Goal: Task Accomplishment & Management: Manage account settings

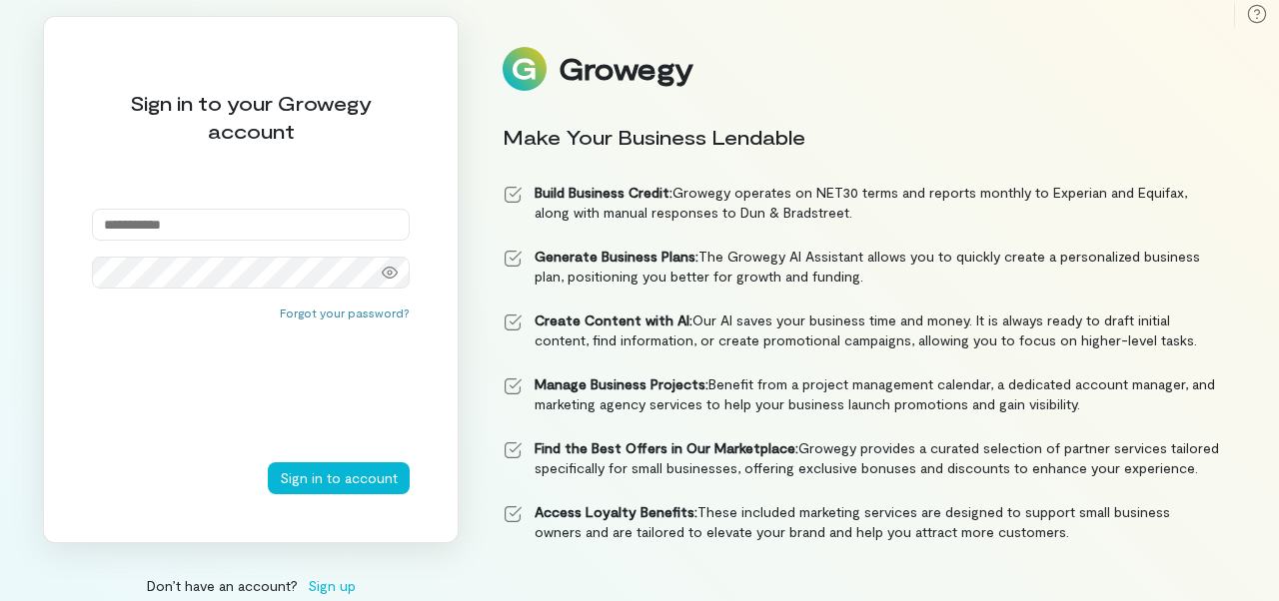
click at [232, 230] on input "email" at bounding box center [251, 225] width 318 height 32
type input "**********"
click at [386, 271] on icon at bounding box center [390, 273] width 16 height 16
click at [370, 477] on button "Sign in to account" at bounding box center [339, 479] width 142 height 32
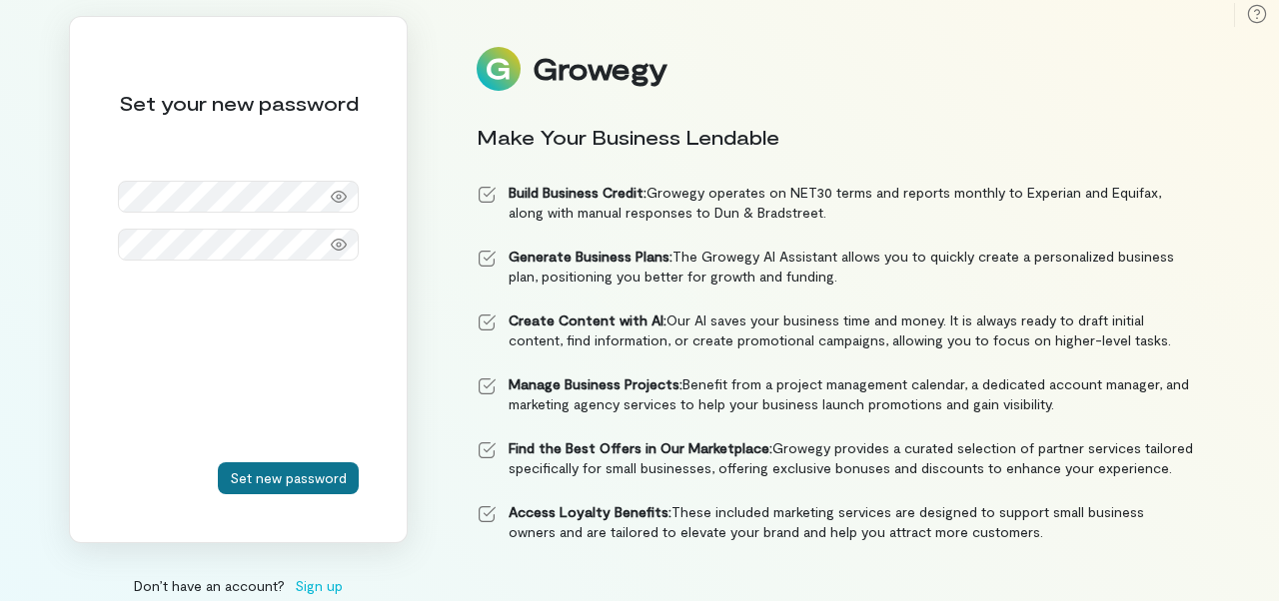
click at [301, 467] on button "Set new password" at bounding box center [288, 479] width 141 height 32
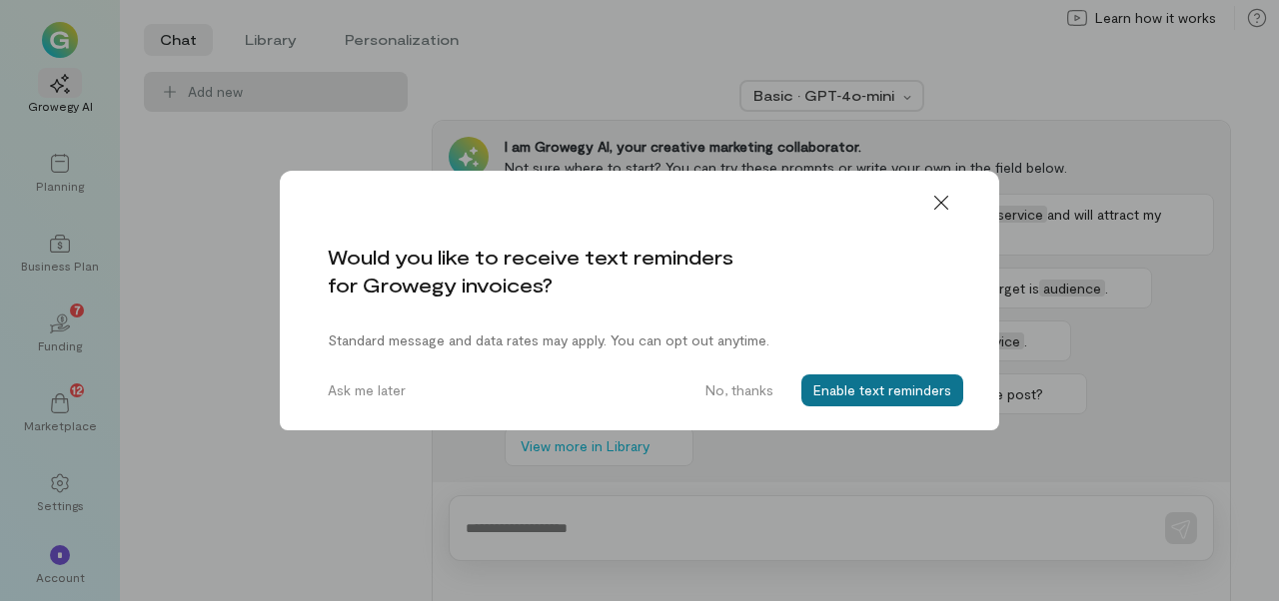
click at [815, 404] on button "Enable text reminders" at bounding box center [882, 391] width 162 height 32
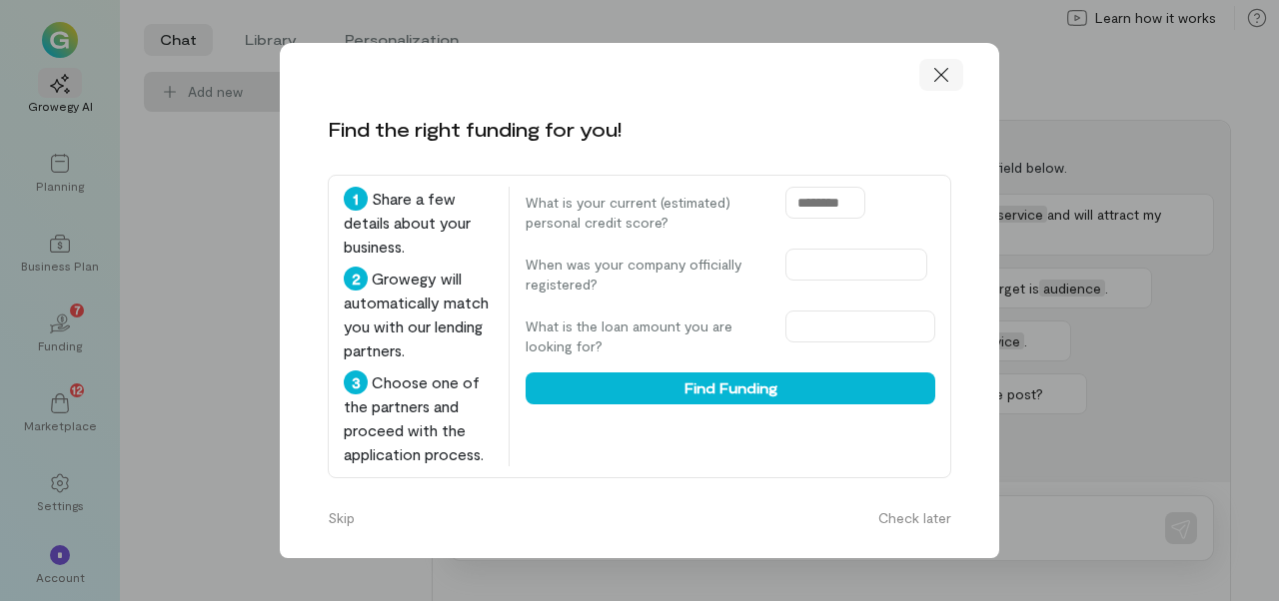
click at [940, 78] on icon at bounding box center [941, 75] width 20 height 20
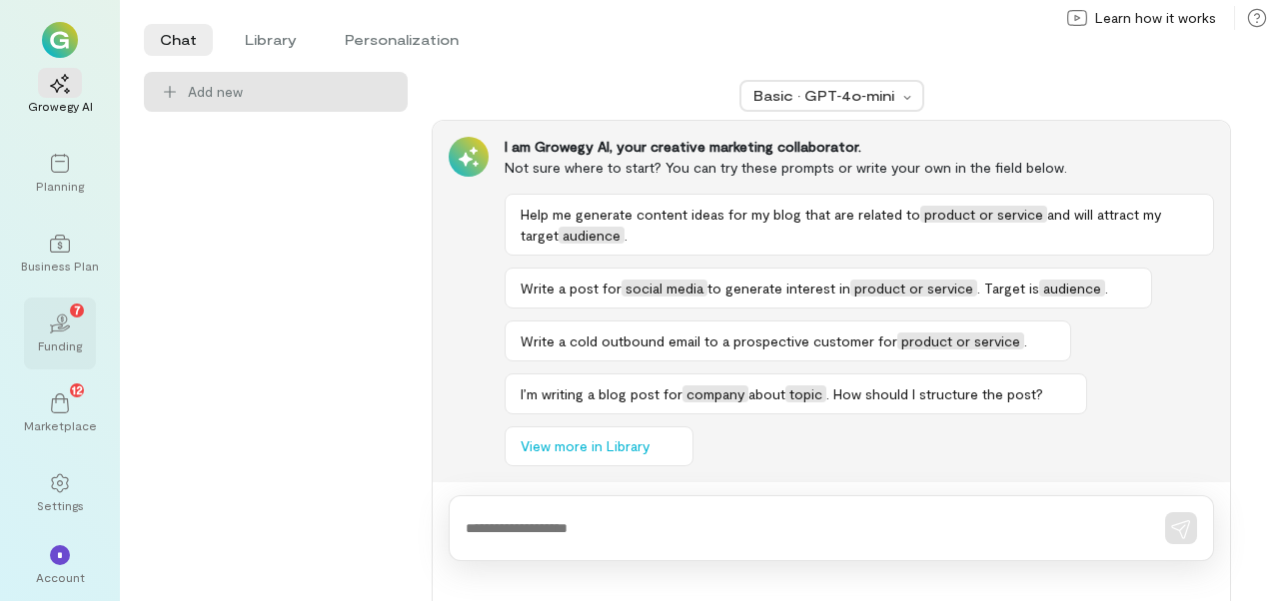
click at [61, 335] on div "02 7" at bounding box center [60, 323] width 44 height 30
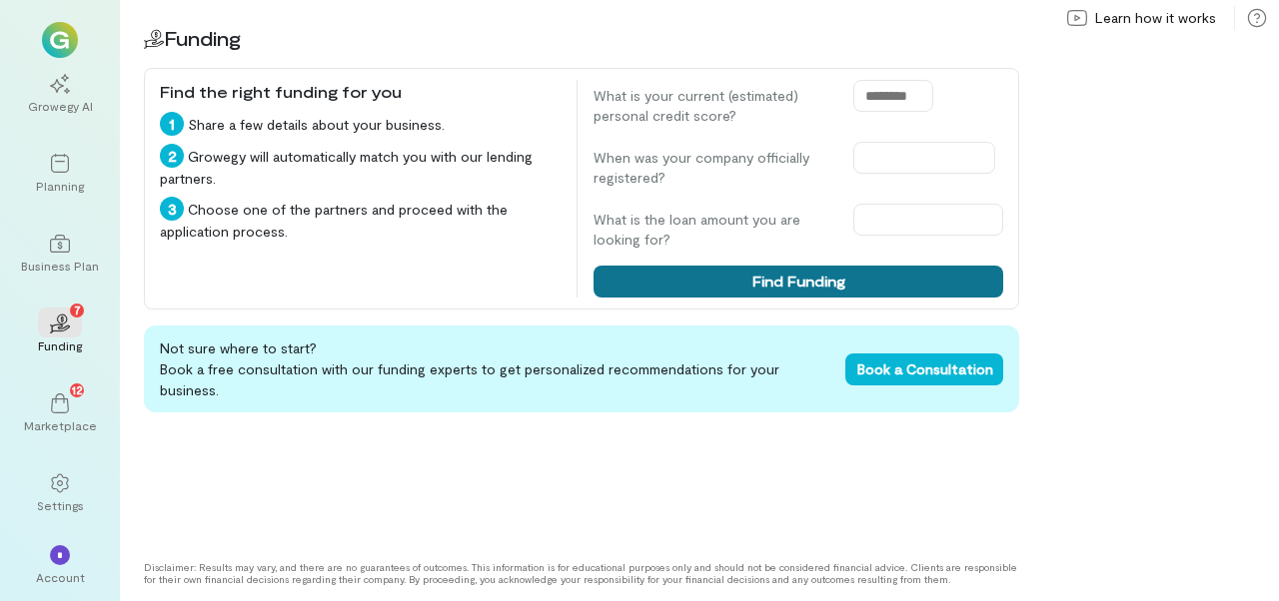
click at [826, 272] on button "Find Funding" at bounding box center [798, 282] width 410 height 32
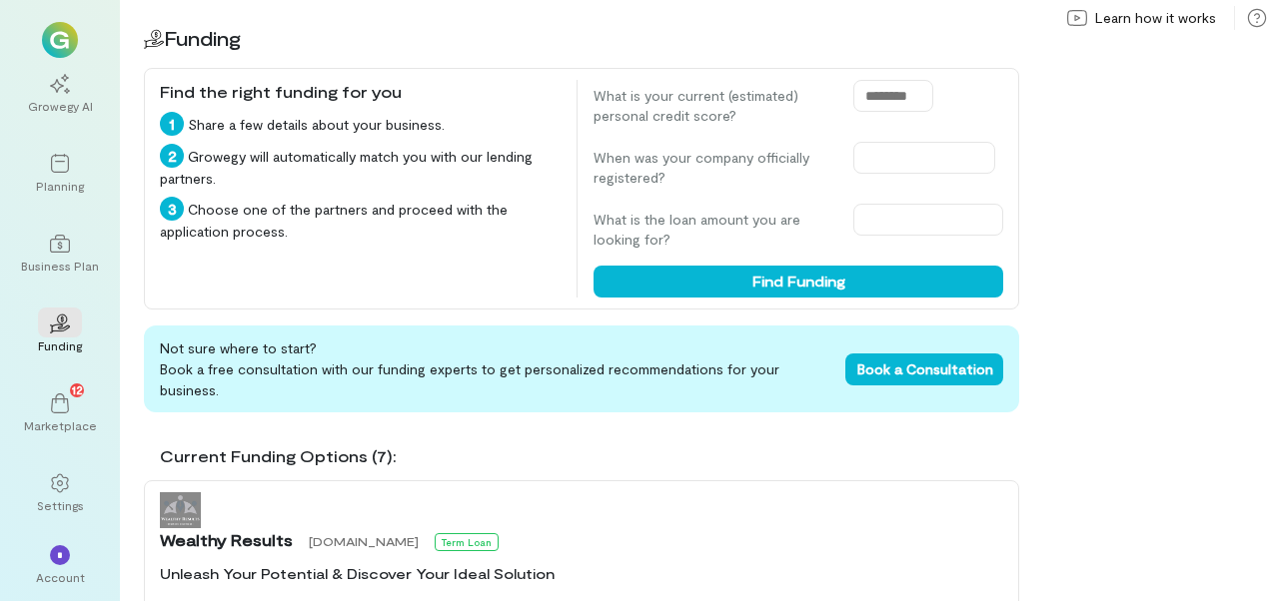
click at [321, 494] on div "Wealthy Results [DOMAIN_NAME] Term Loan" at bounding box center [581, 523] width 843 height 60
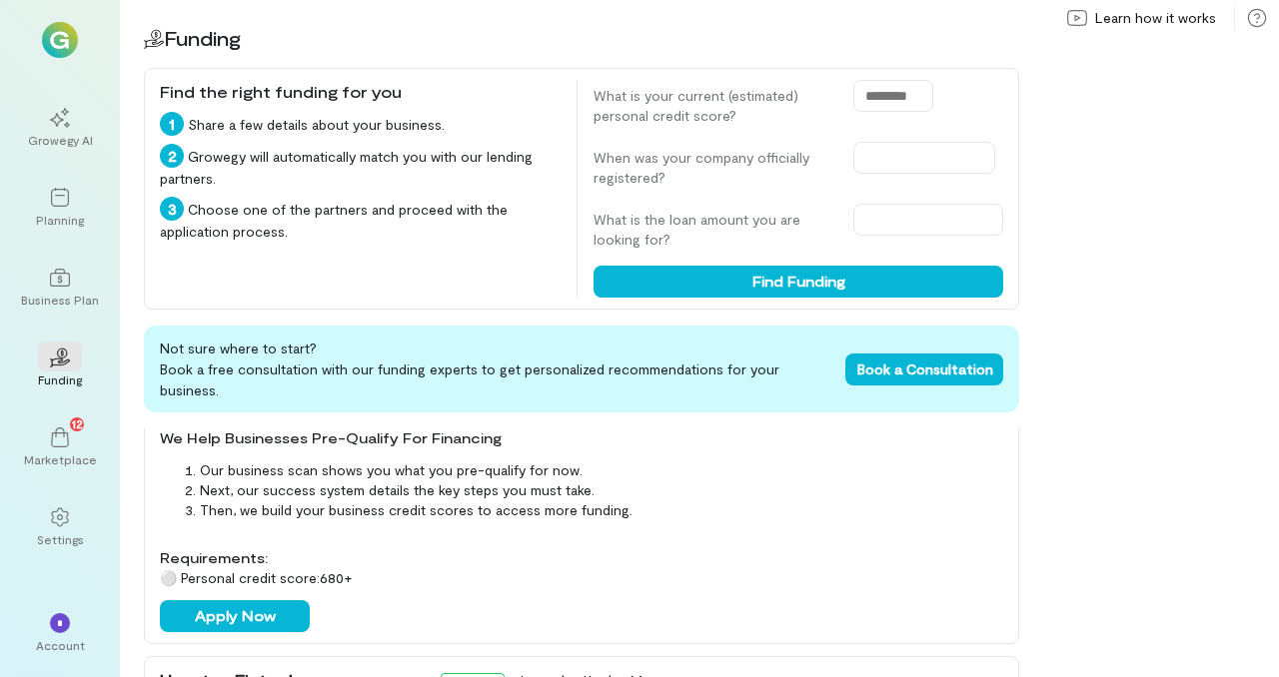
scroll to position [1938, 0]
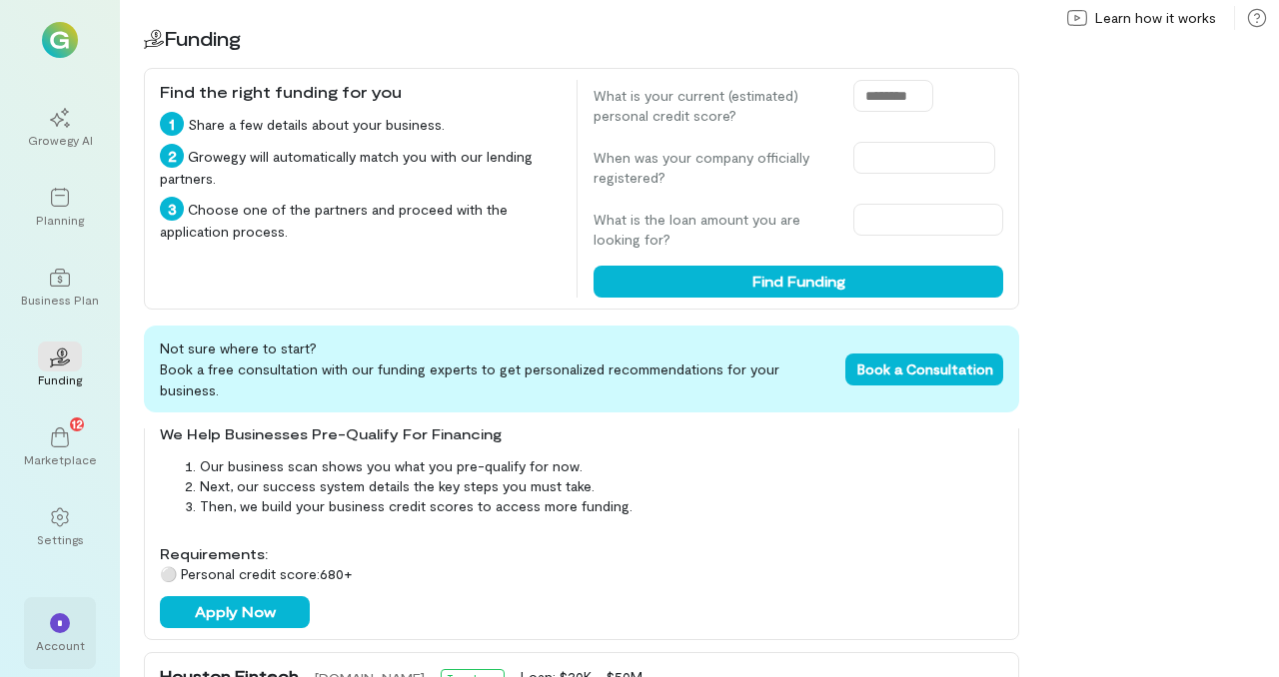
click at [55, 600] on div "Account" at bounding box center [60, 645] width 49 height 16
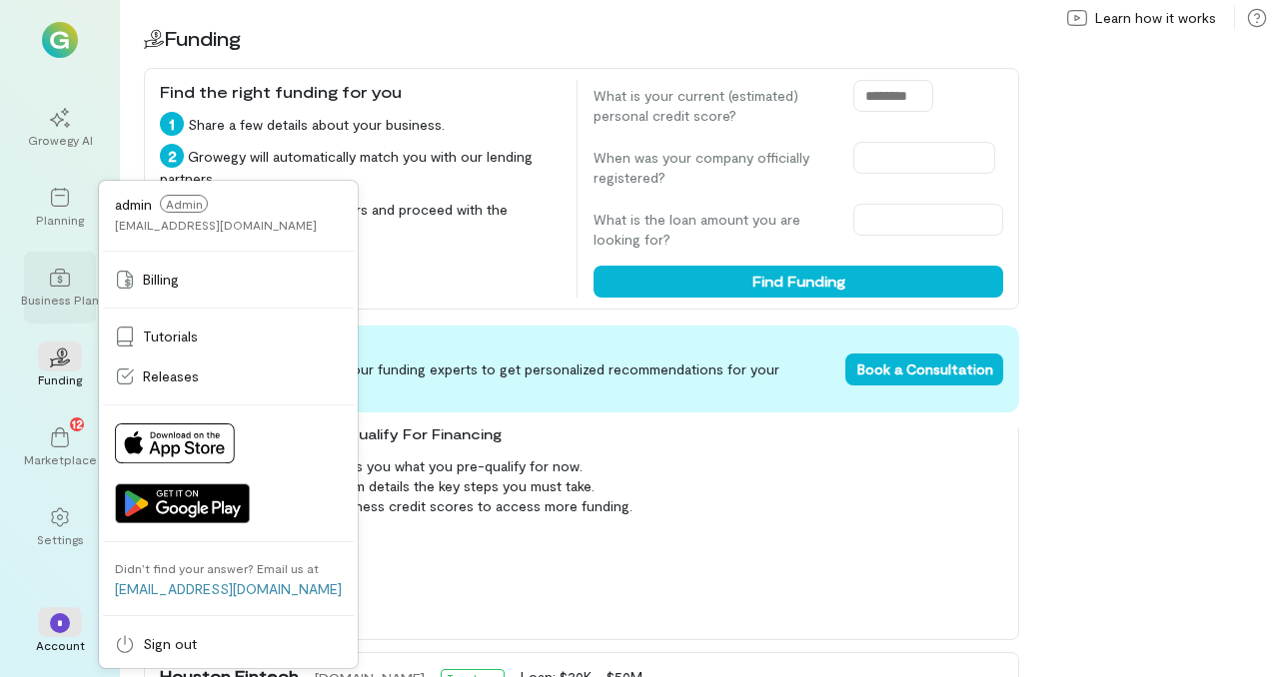
click at [62, 299] on div "Business Plan" at bounding box center [60, 300] width 78 height 16
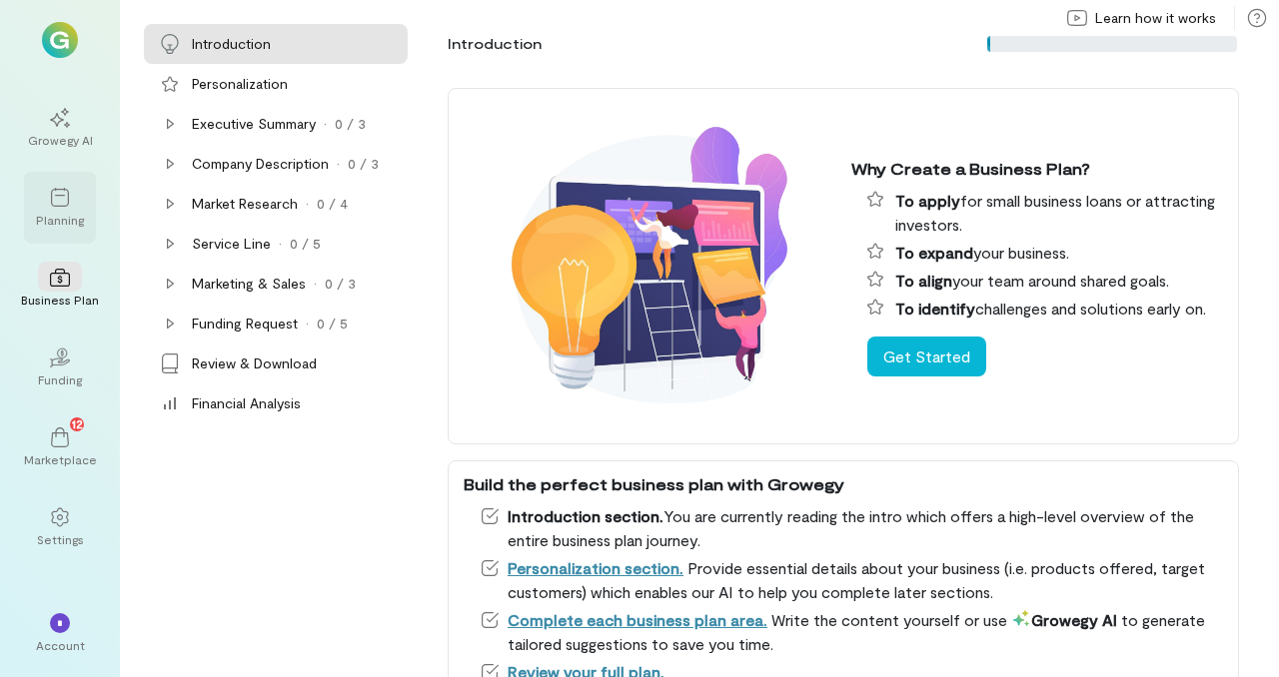
click at [53, 191] on icon at bounding box center [60, 198] width 20 height 20
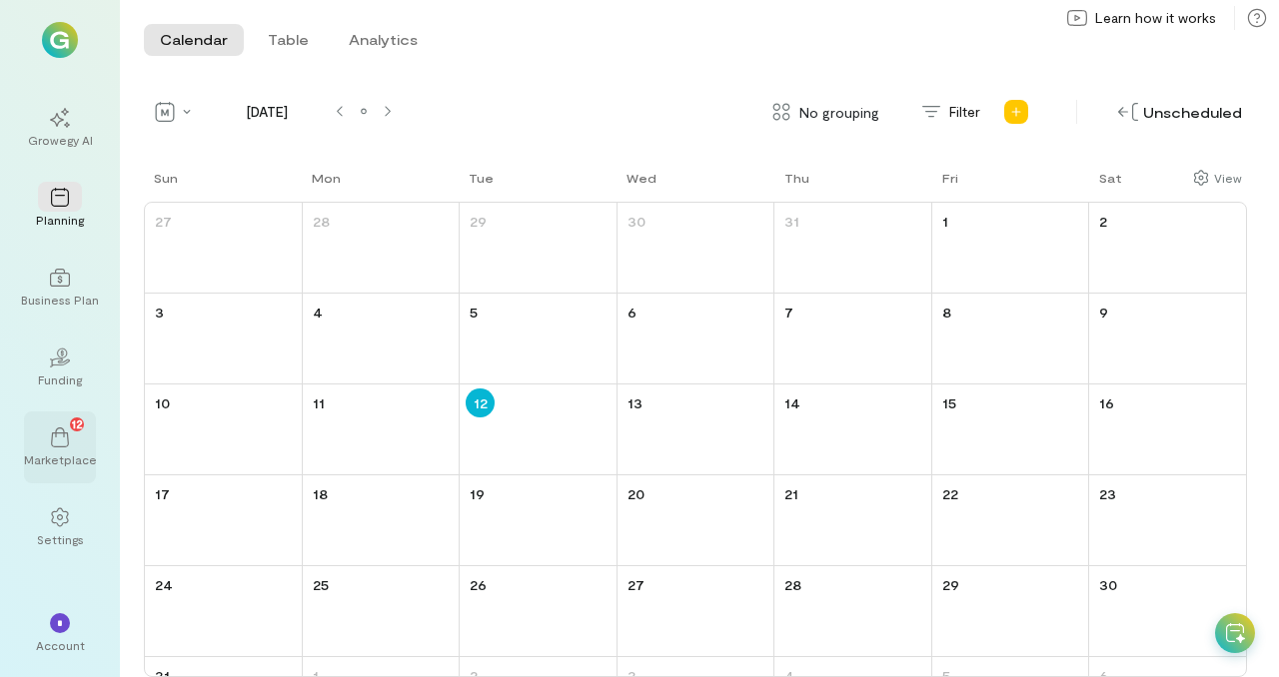
click at [62, 449] on div "12" at bounding box center [60, 437] width 44 height 30
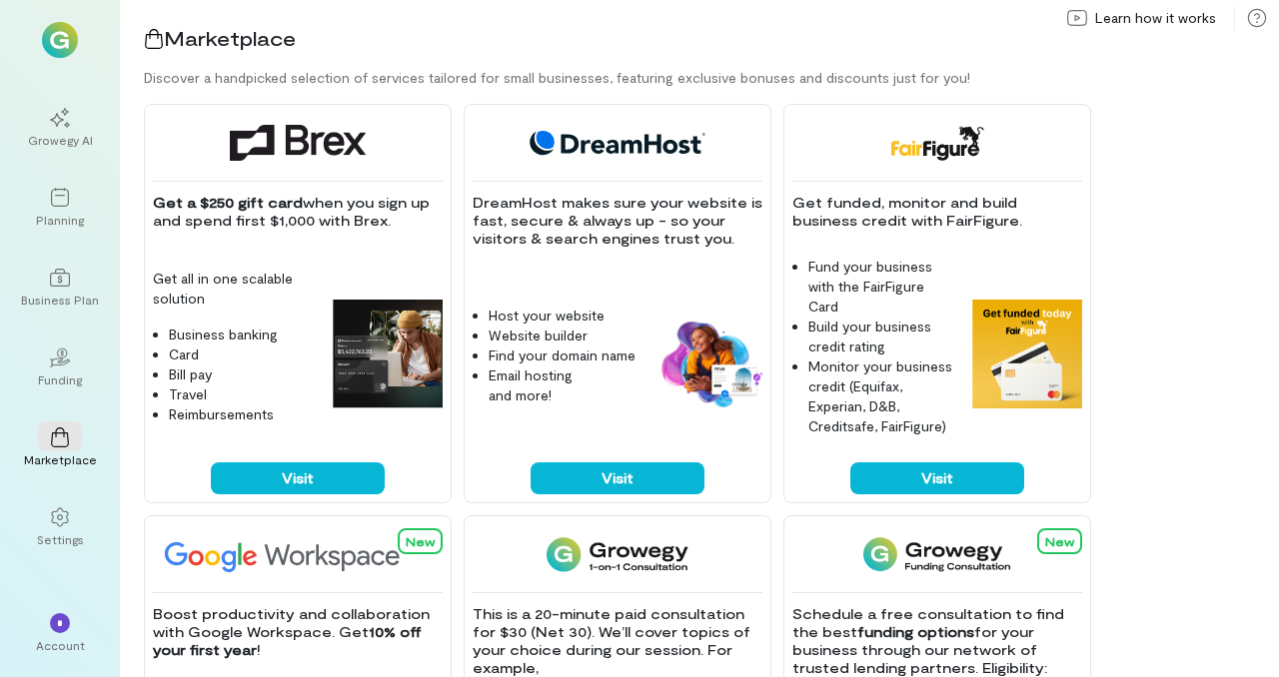
click at [73, 40] on img at bounding box center [60, 40] width 36 height 36
click at [57, 600] on div "Account" at bounding box center [60, 645] width 49 height 16
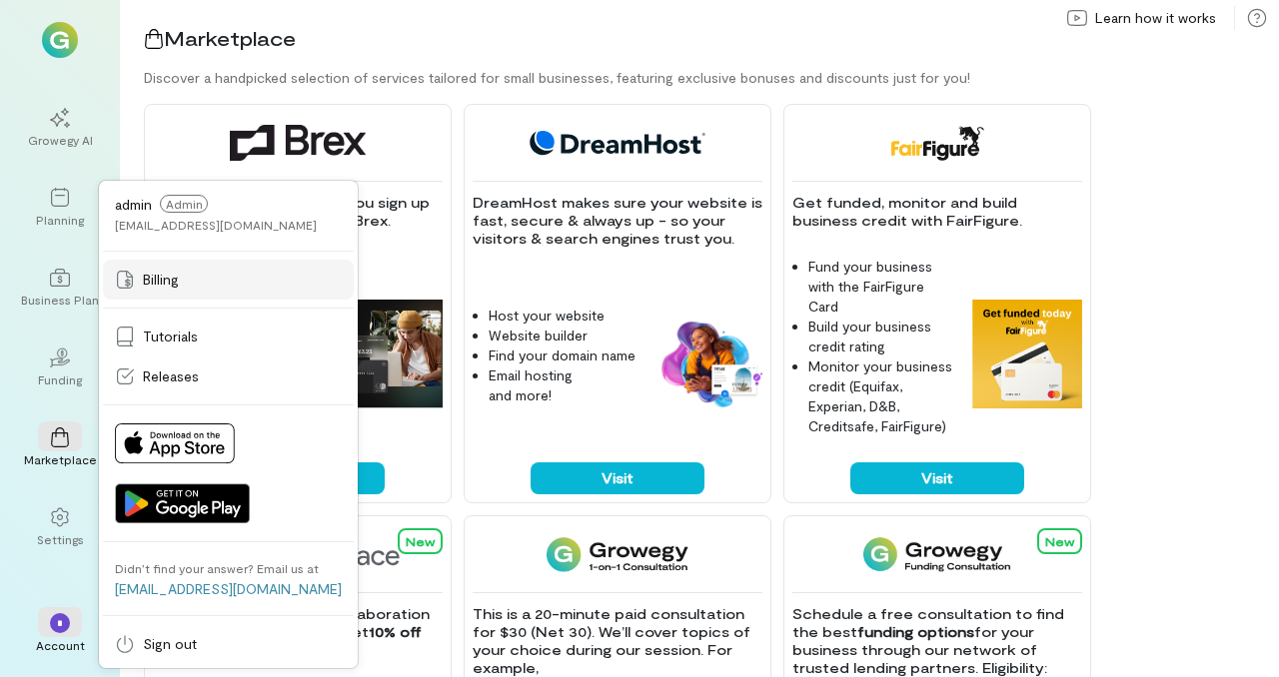
click at [168, 281] on span "Billing" at bounding box center [161, 280] width 36 height 20
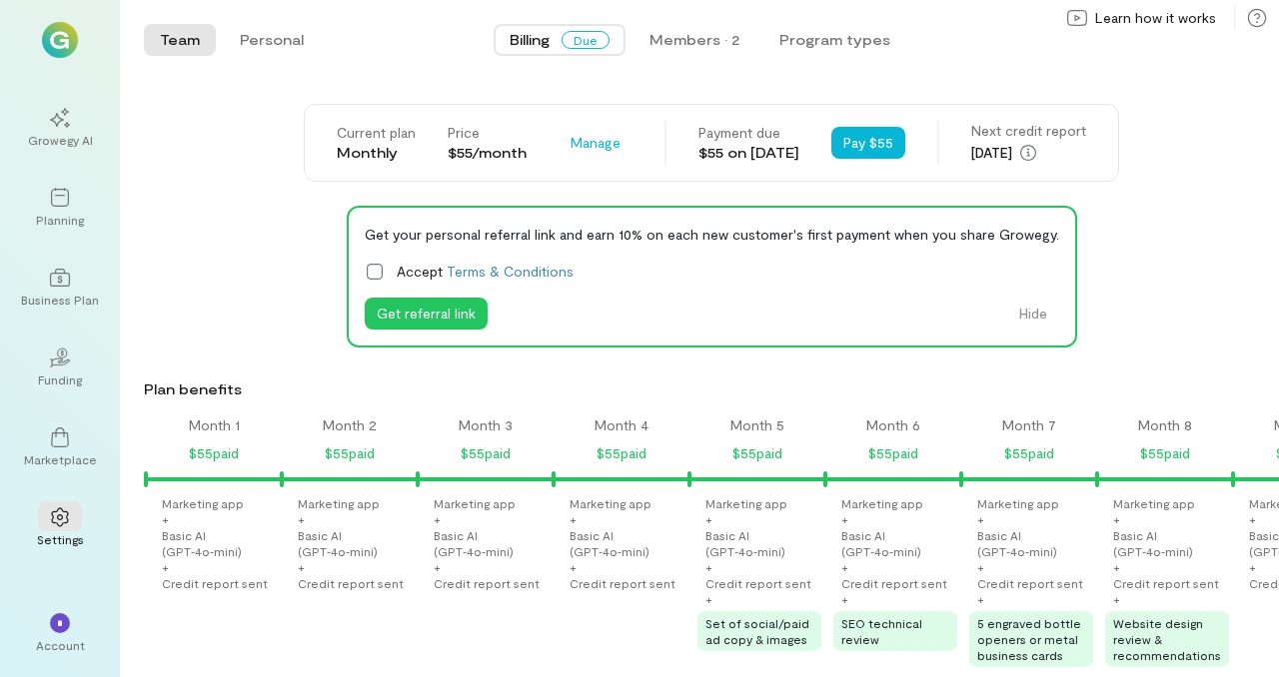
scroll to position [0, 1834]
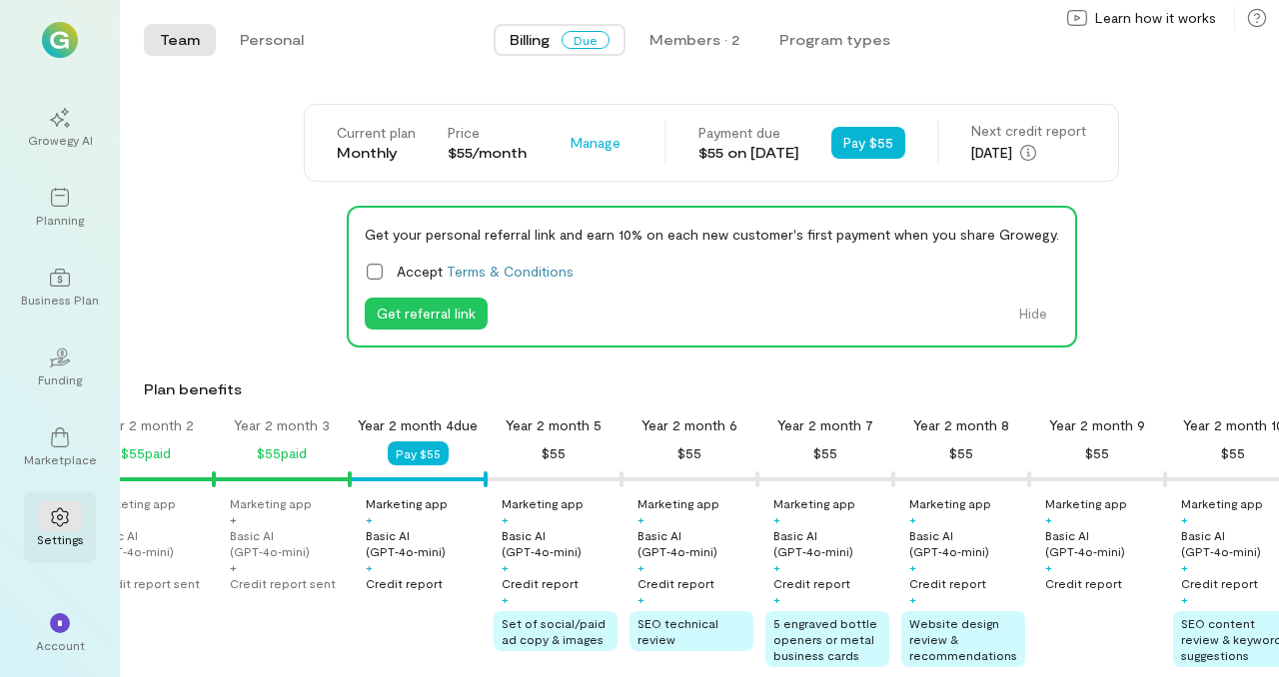
click at [58, 518] on icon at bounding box center [59, 517] width 17 height 19
click at [576, 145] on span "Manage" at bounding box center [595, 143] width 50 height 20
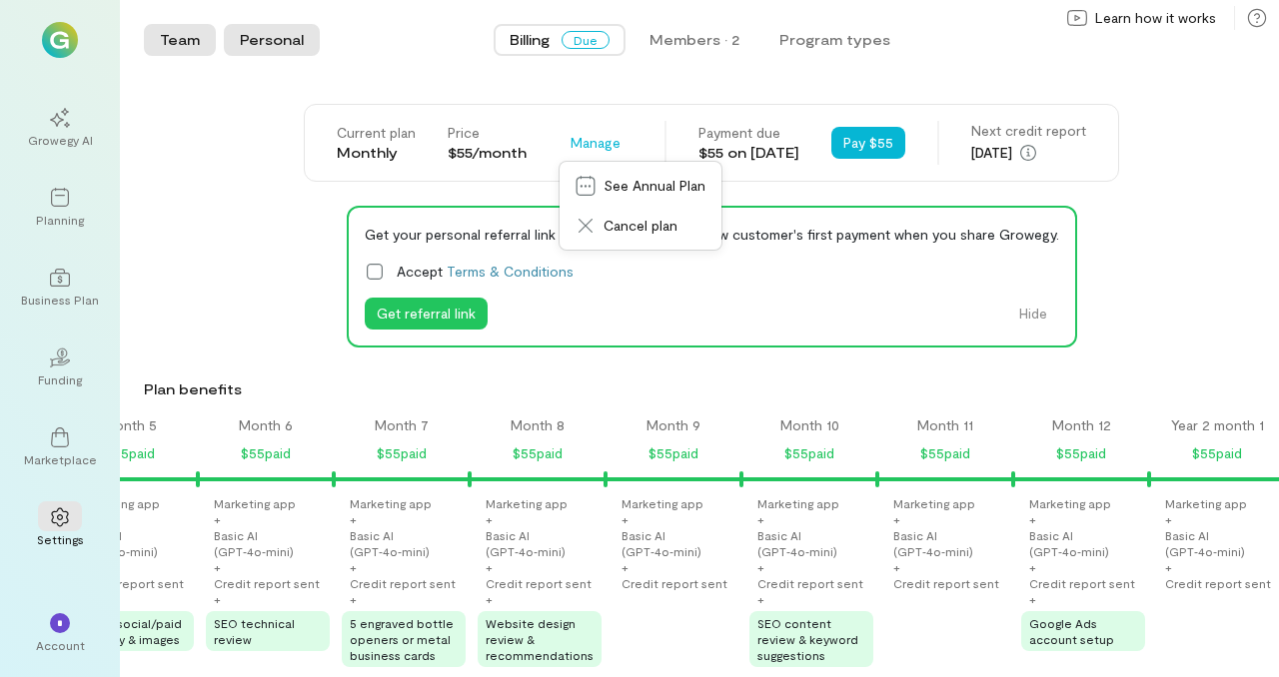
click at [256, 34] on button "Personal" at bounding box center [272, 40] width 96 height 32
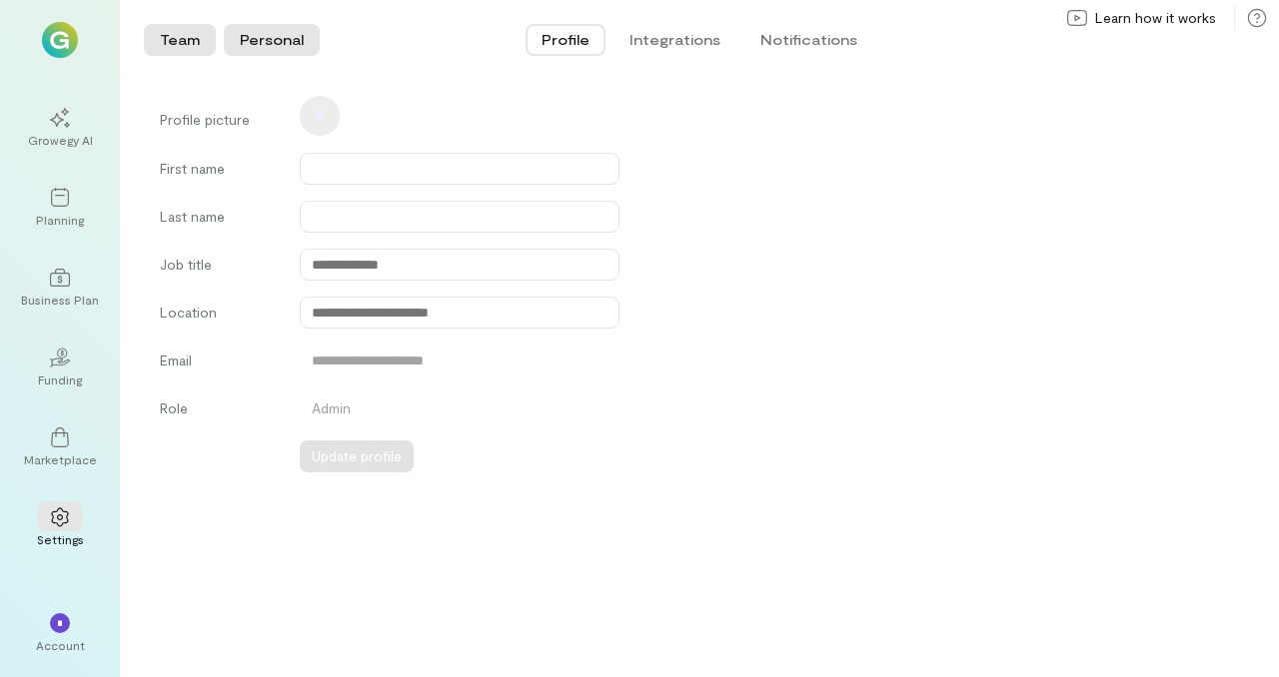
click at [180, 37] on button "Team" at bounding box center [180, 40] width 72 height 32
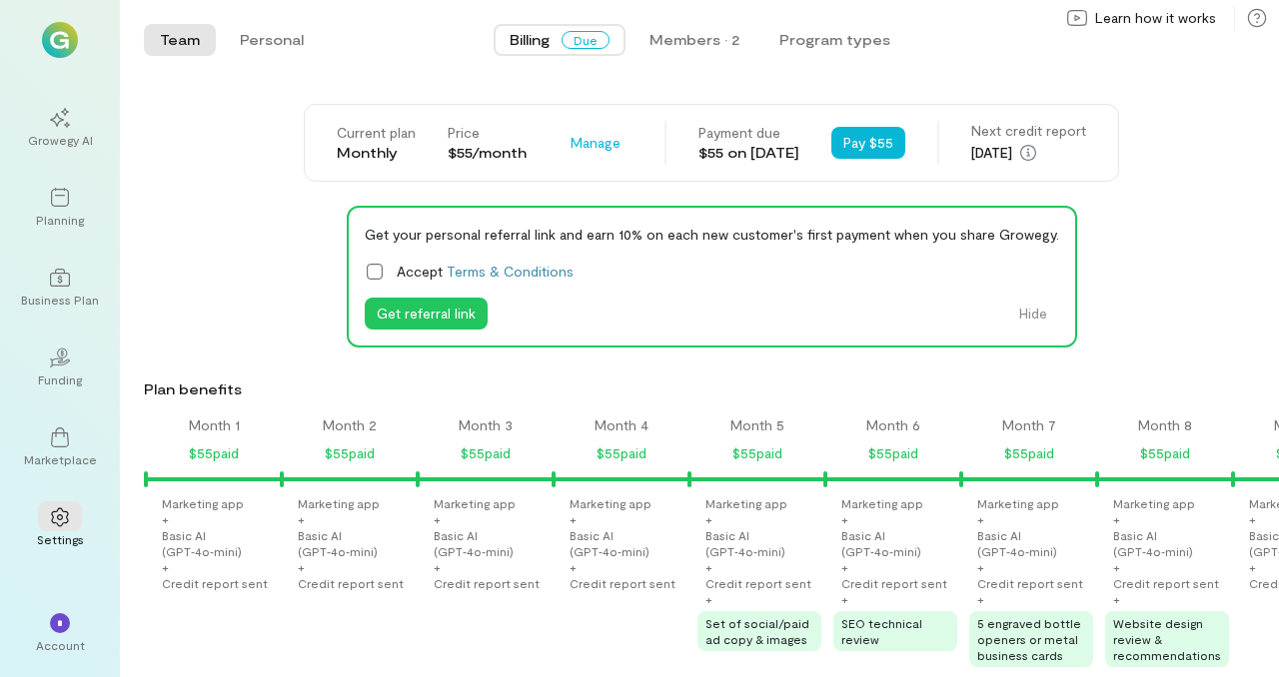
scroll to position [0, 1834]
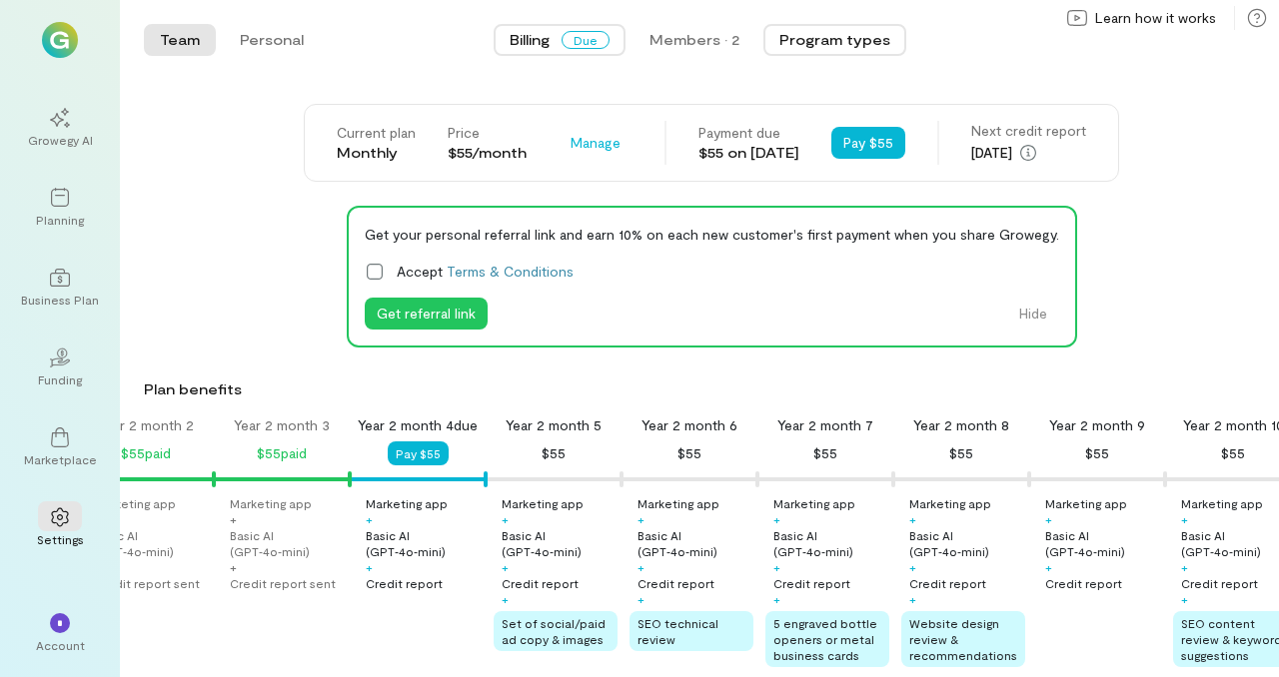
click at [820, 38] on button "Program types" at bounding box center [834, 40] width 143 height 32
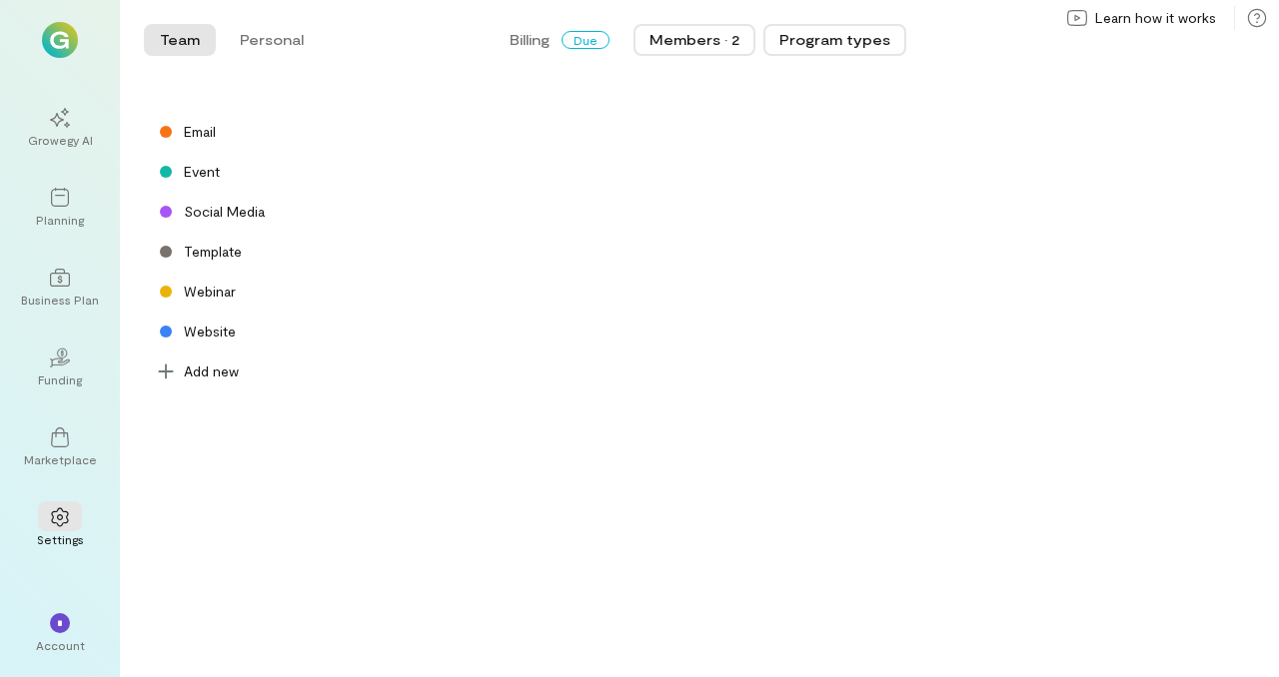
click at [717, 36] on div "Members · 2" at bounding box center [694, 40] width 90 height 20
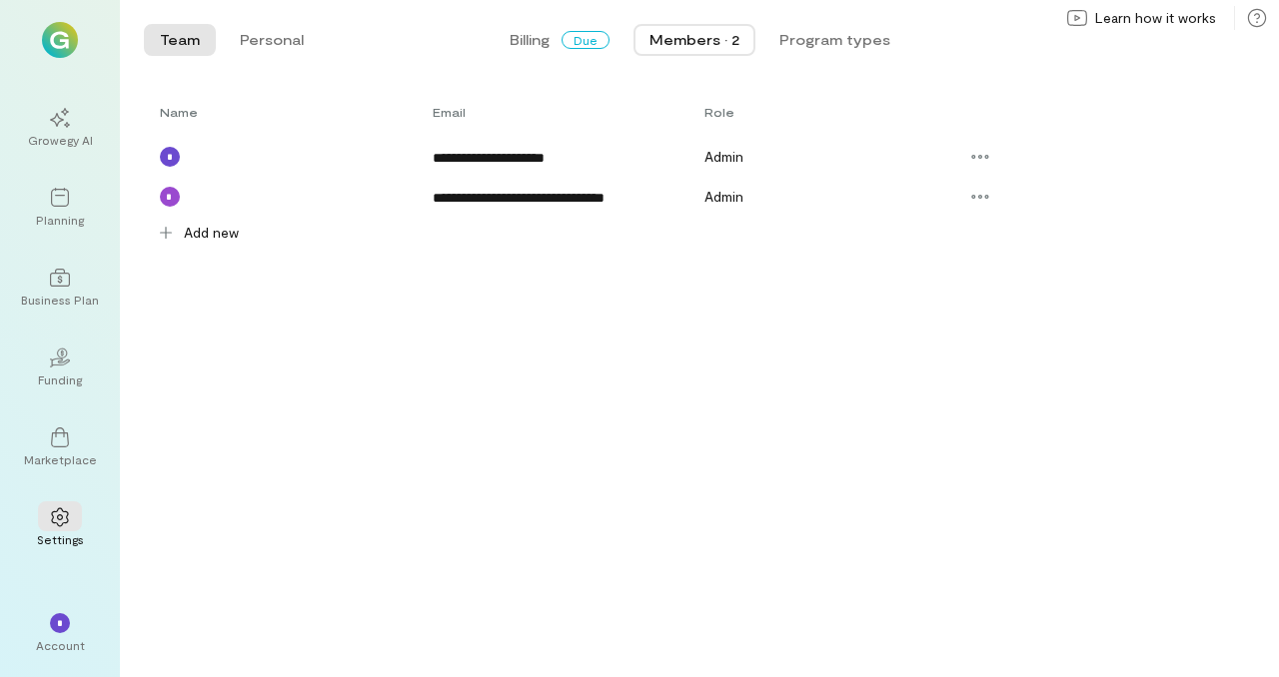
click at [64, 47] on img at bounding box center [60, 40] width 36 height 36
click at [63, 458] on div "Marketplace" at bounding box center [60, 460] width 73 height 16
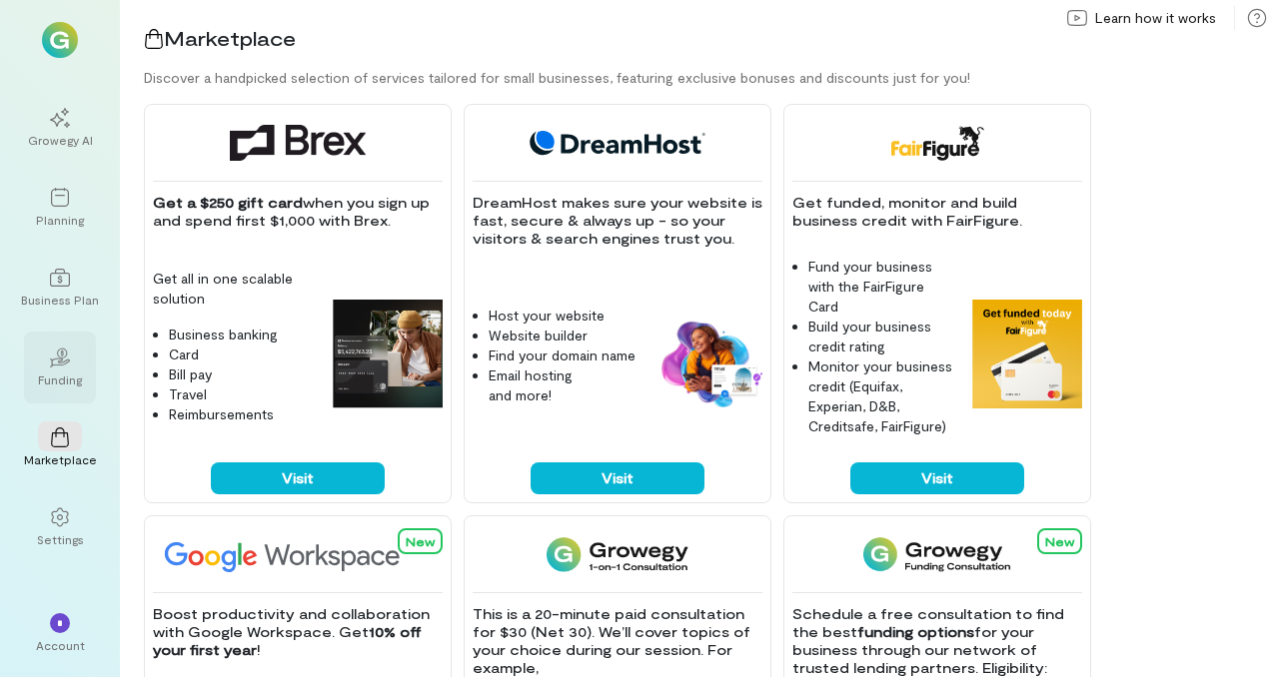
click at [71, 365] on div "02" at bounding box center [60, 357] width 44 height 30
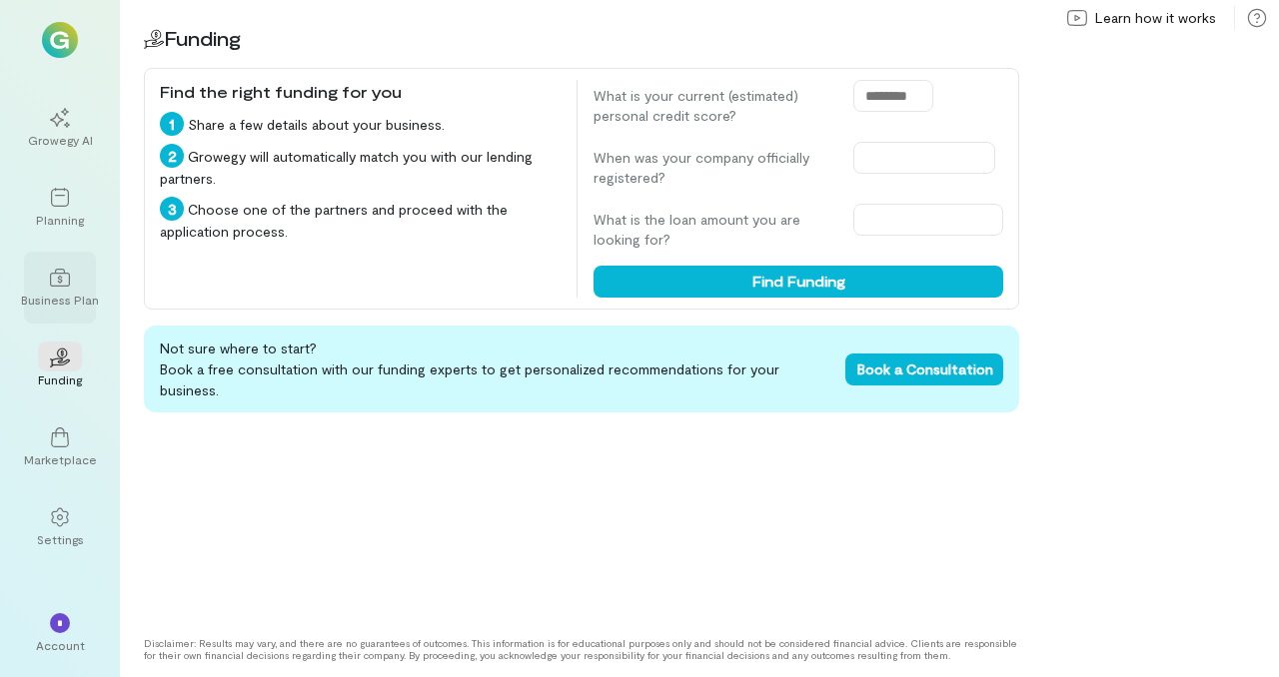
click at [66, 295] on div "Business Plan" at bounding box center [60, 300] width 78 height 16
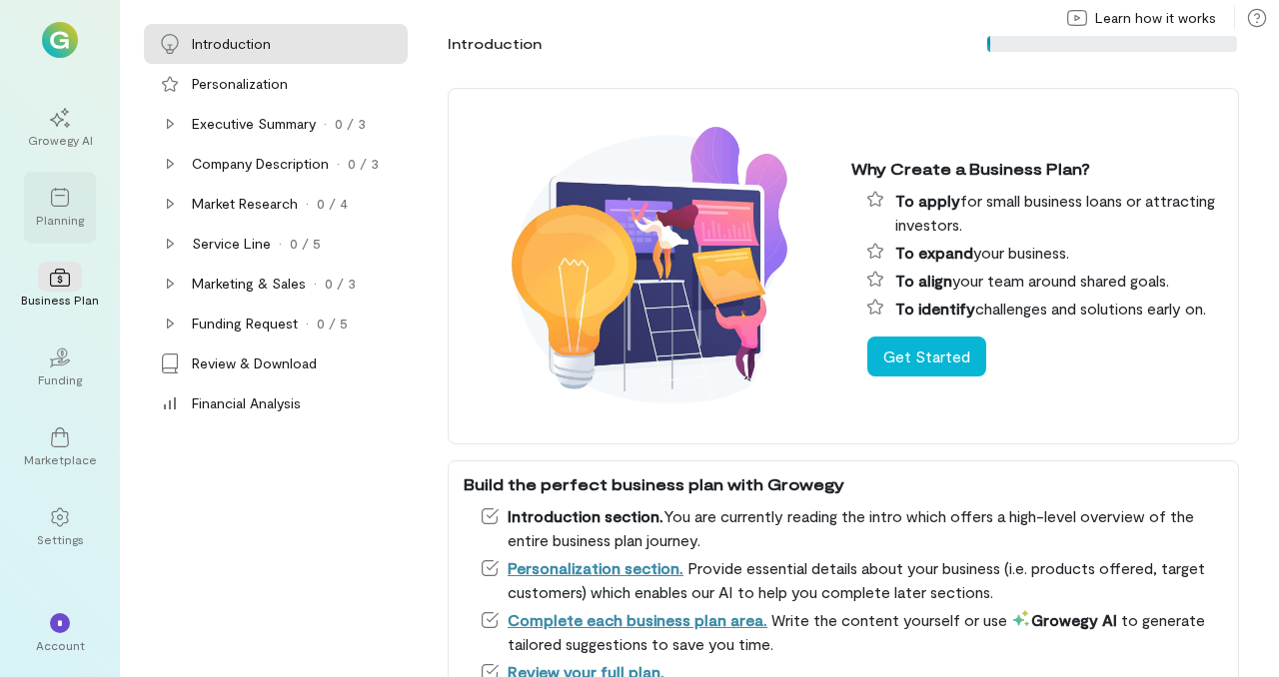
click at [76, 209] on div at bounding box center [60, 197] width 44 height 30
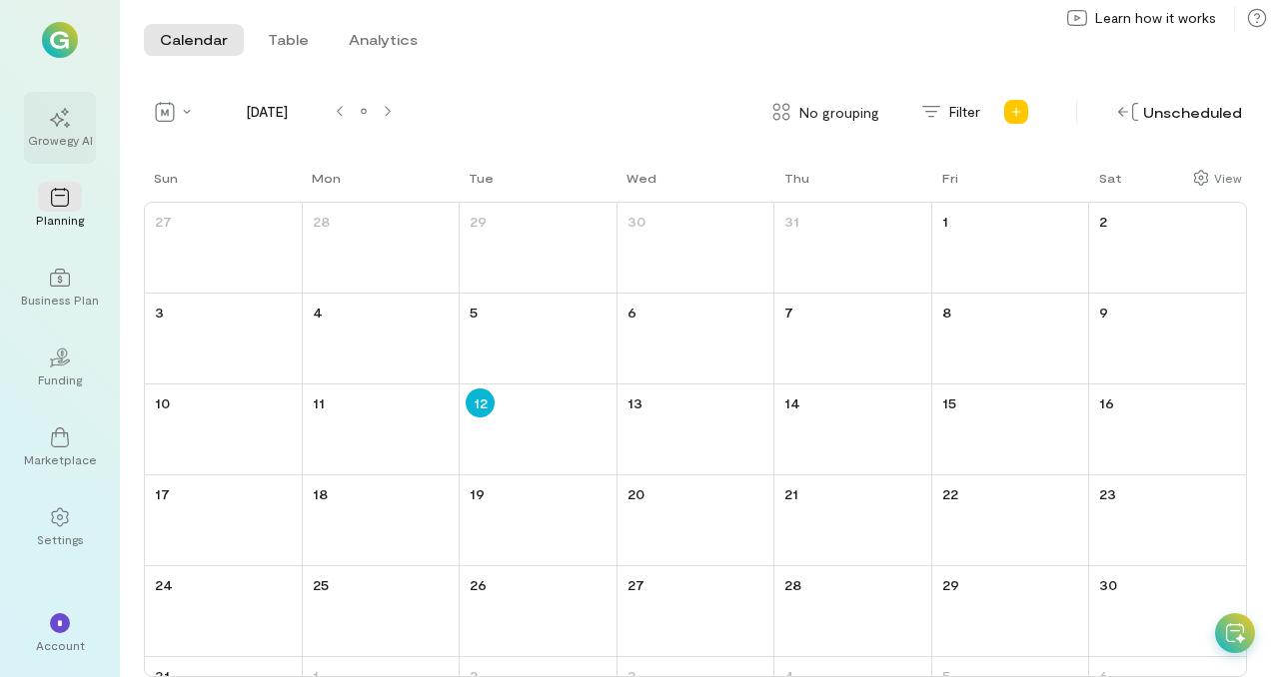
click at [73, 139] on div "Growegy AI" at bounding box center [60, 140] width 65 height 16
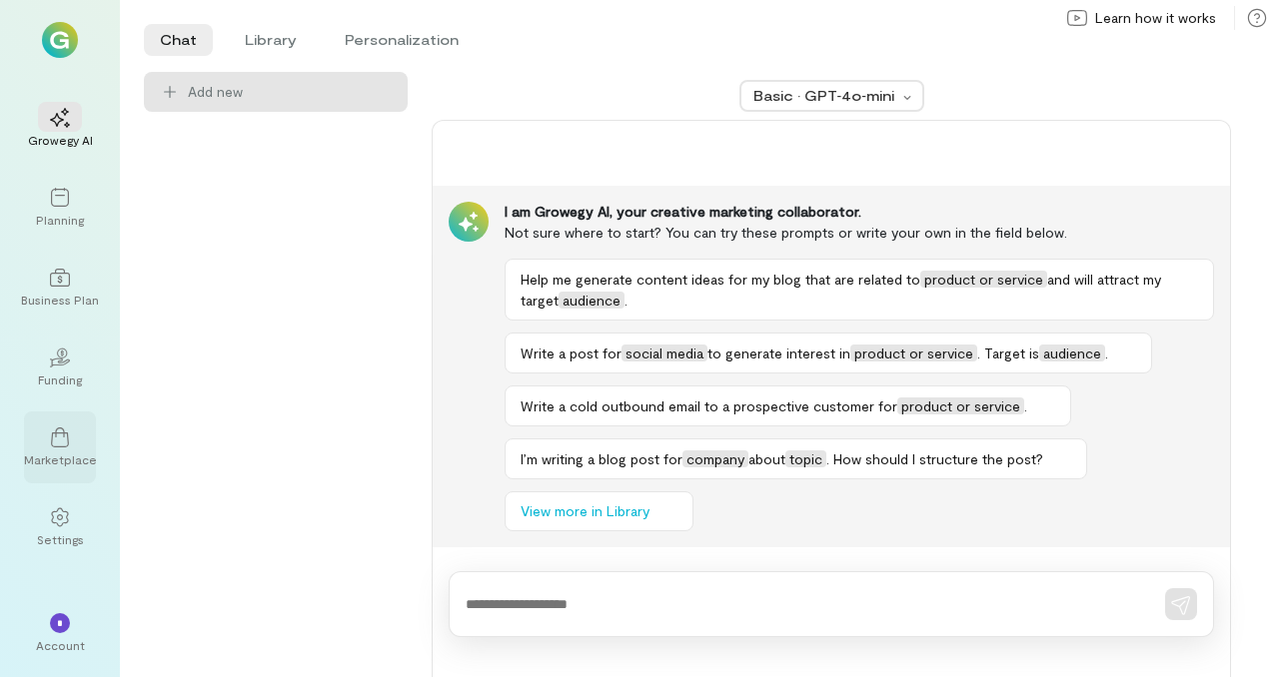
click at [56, 441] on icon at bounding box center [60, 438] width 20 height 20
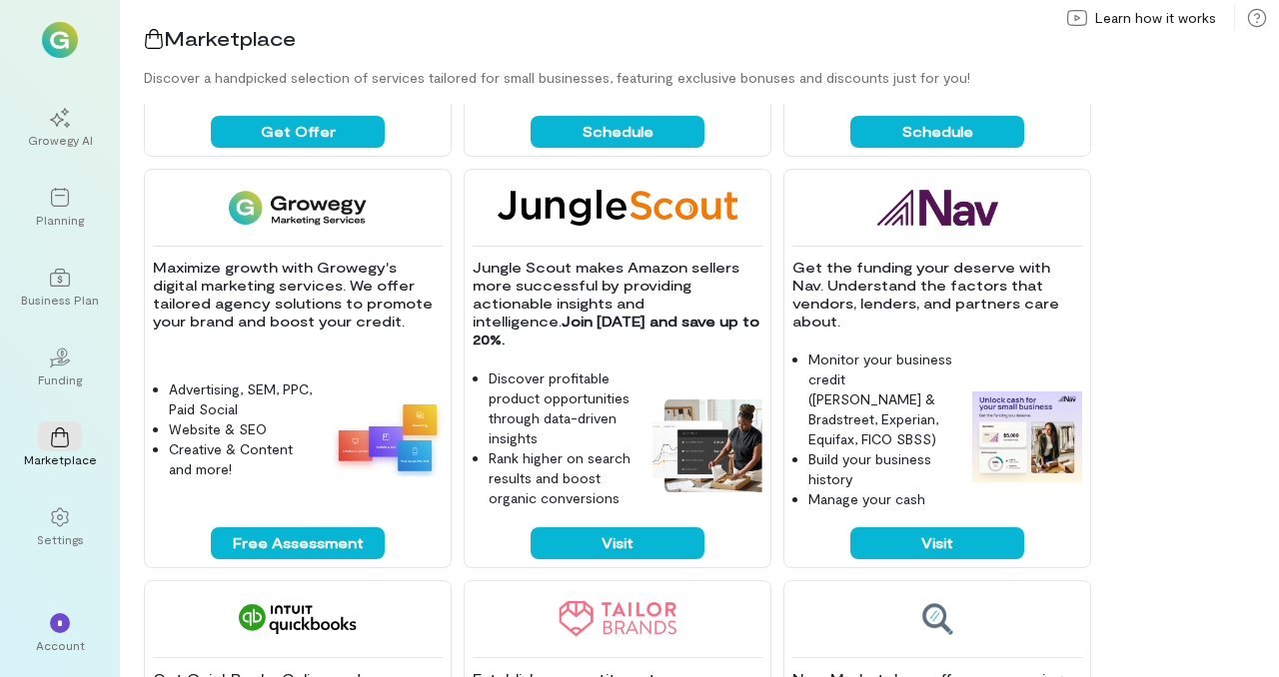
scroll to position [876, 0]
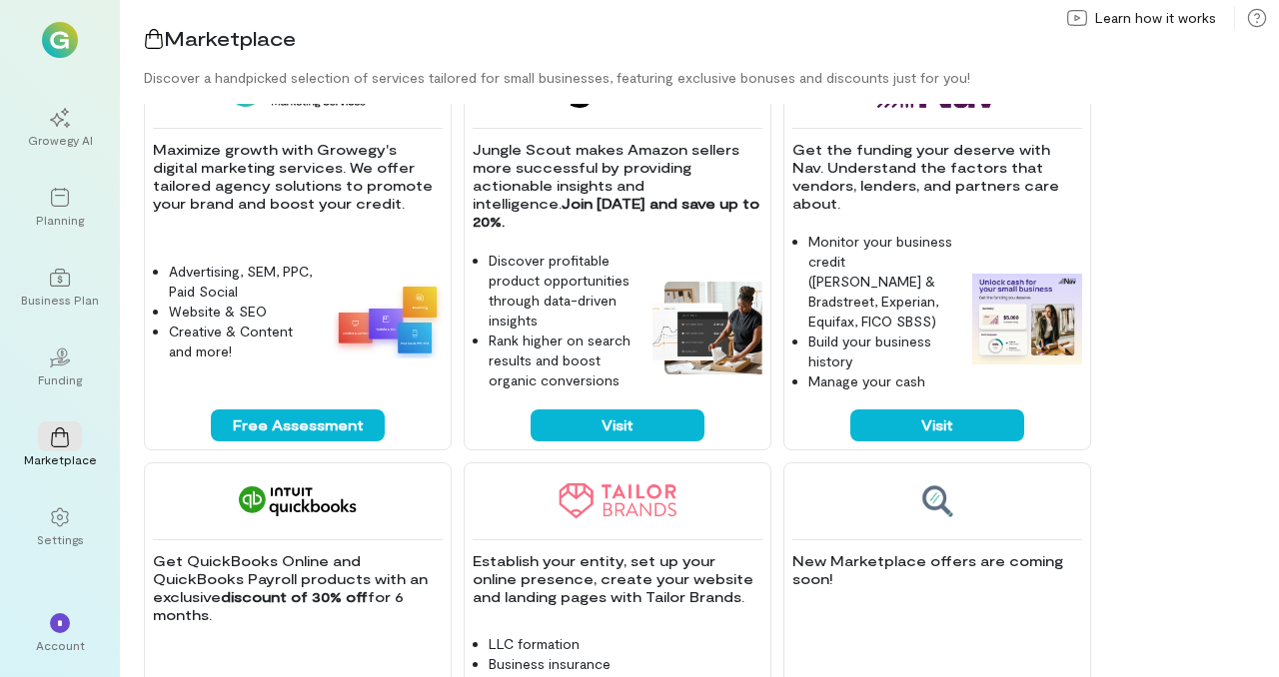
click at [312, 238] on div "Maximize growth with Growegy's digital marketing services. We offer tailored ag…" at bounding box center [298, 251] width 308 height 400
click at [280, 413] on button "Free Assessment" at bounding box center [298, 426] width 174 height 32
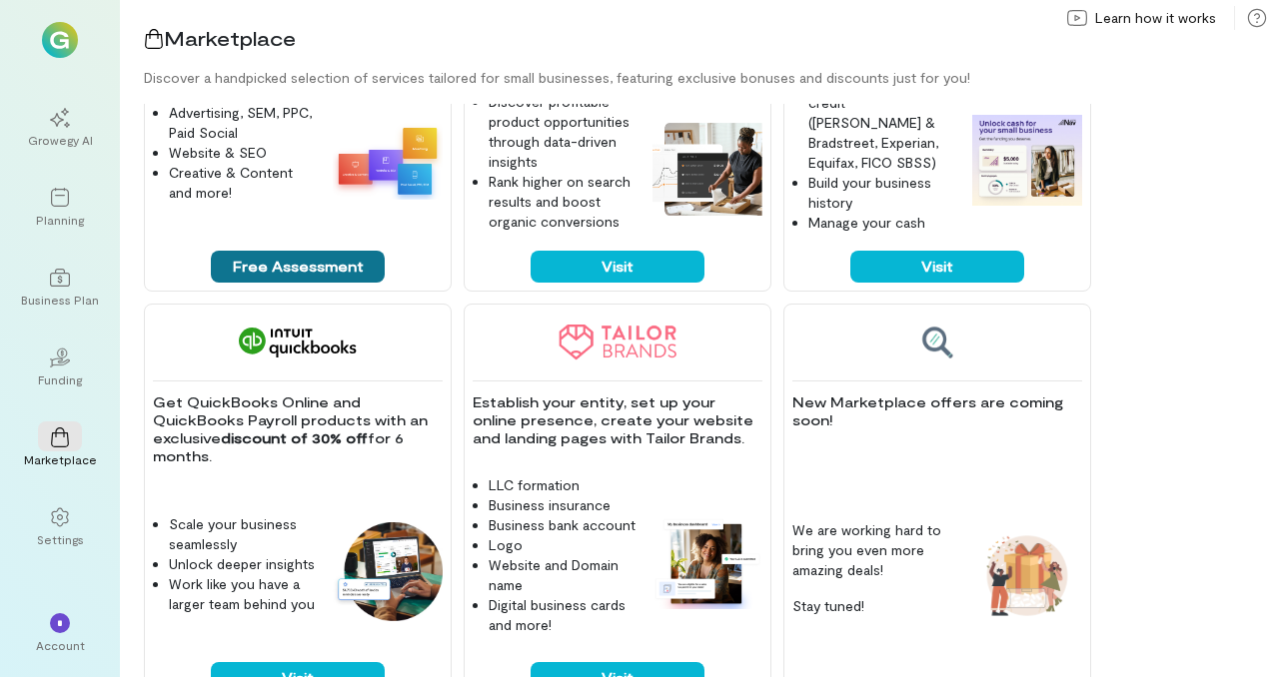
scroll to position [1085, 0]
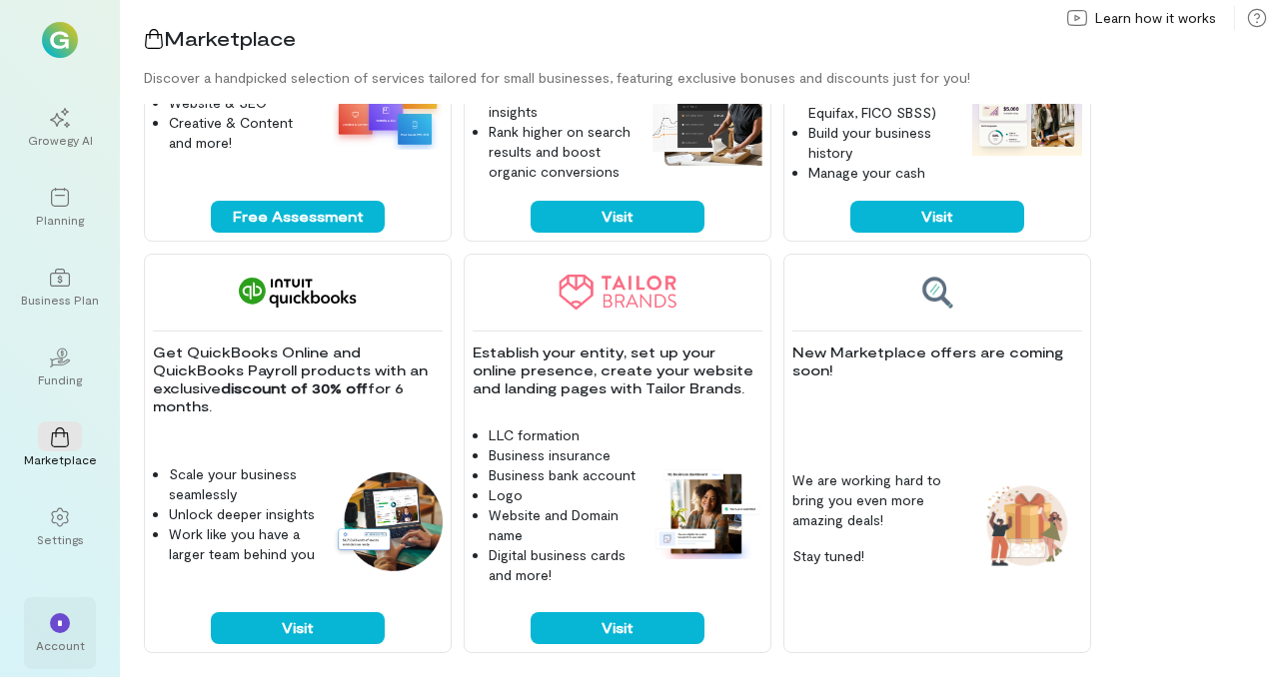
click at [50, 600] on div "*" at bounding box center [60, 623] width 20 height 20
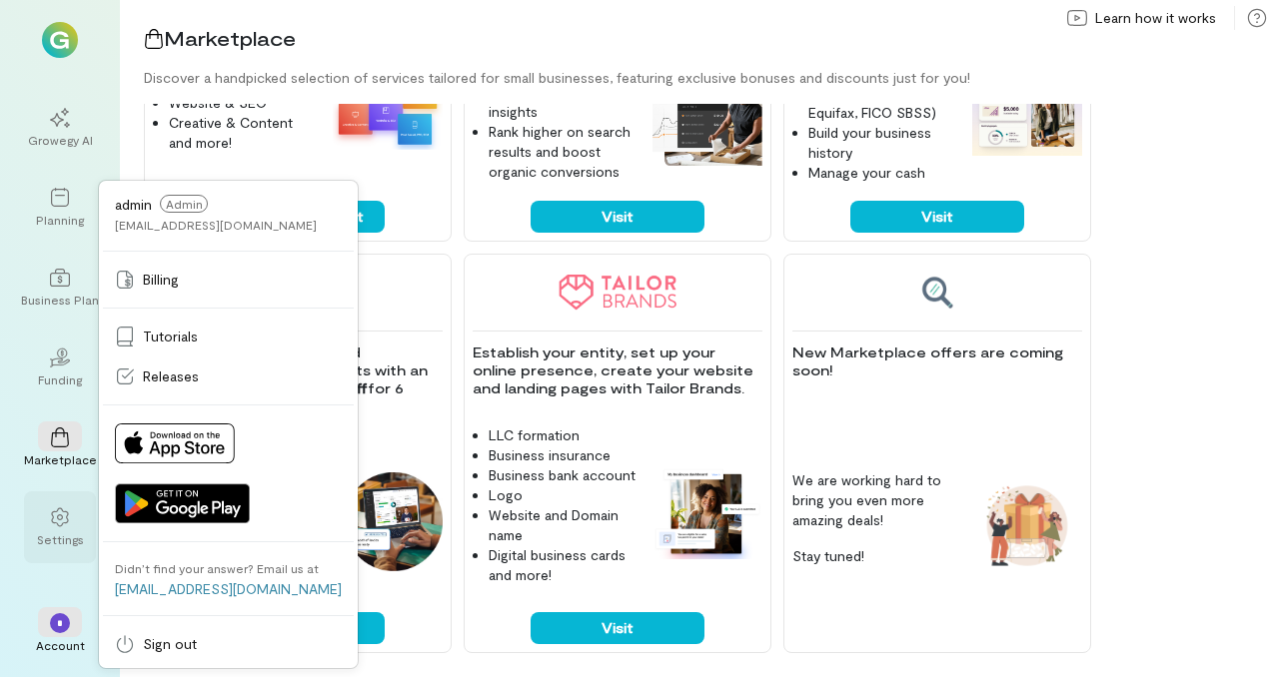
click at [54, 516] on icon at bounding box center [60, 517] width 20 height 20
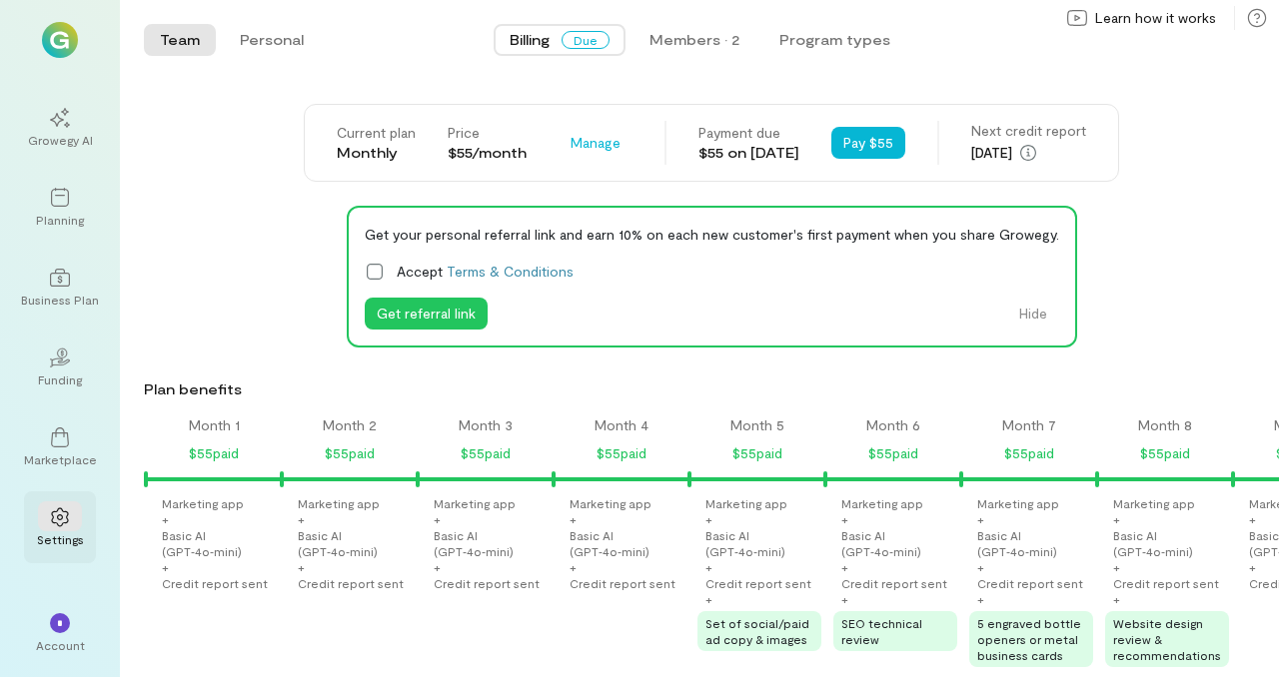
scroll to position [0, 1834]
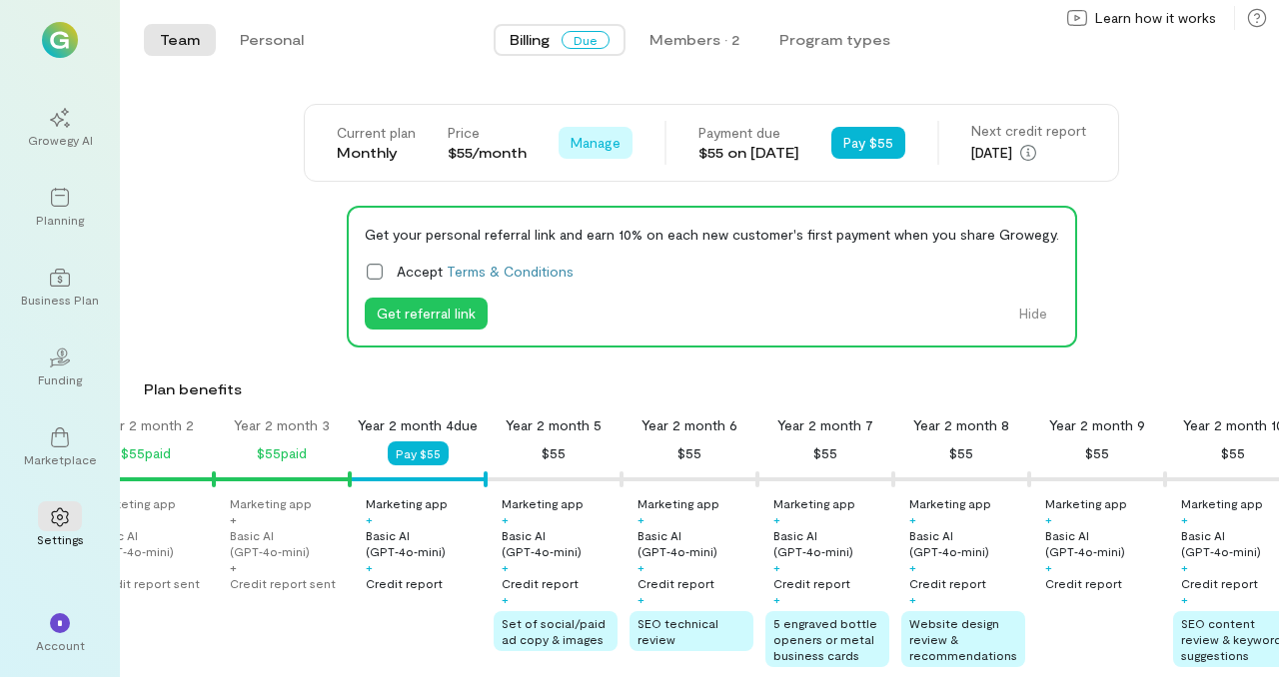
click at [581, 129] on button "Manage" at bounding box center [595, 143] width 74 height 32
click at [603, 219] on span "Cancel plan" at bounding box center [640, 226] width 74 height 20
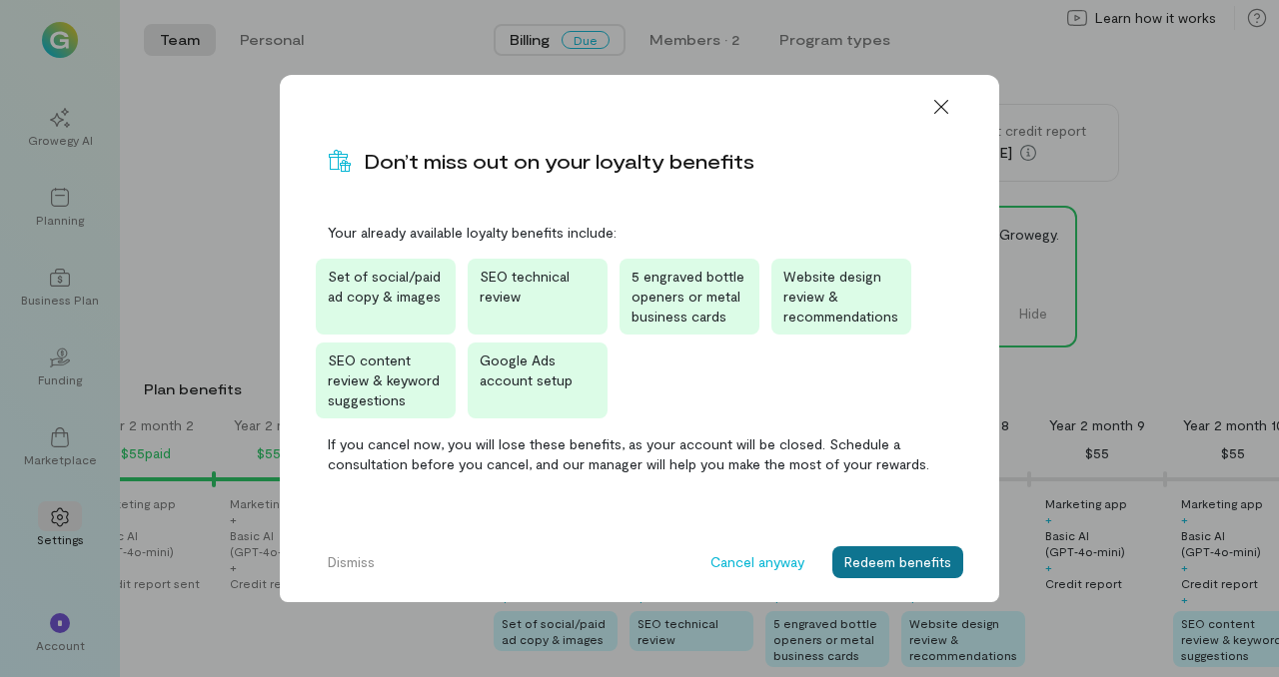
click at [869, 557] on button "Redeem benefits" at bounding box center [897, 562] width 131 height 32
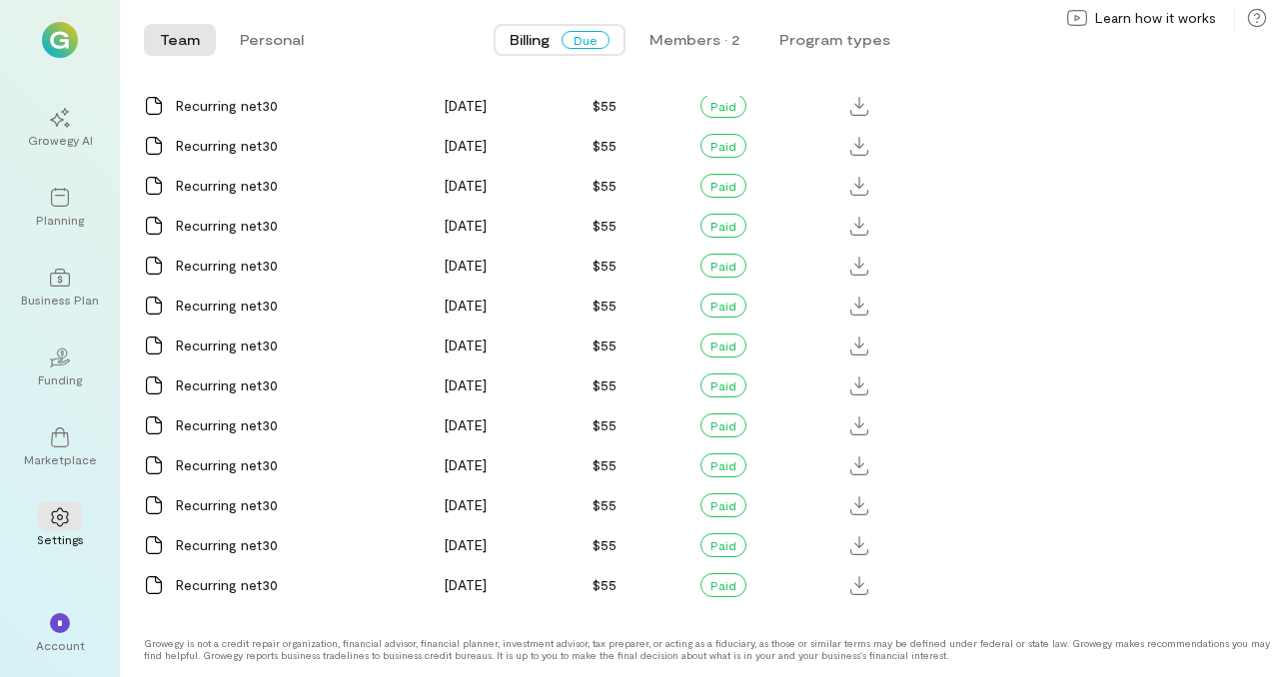
scroll to position [0, 0]
